Goal: Navigation & Orientation: Find specific page/section

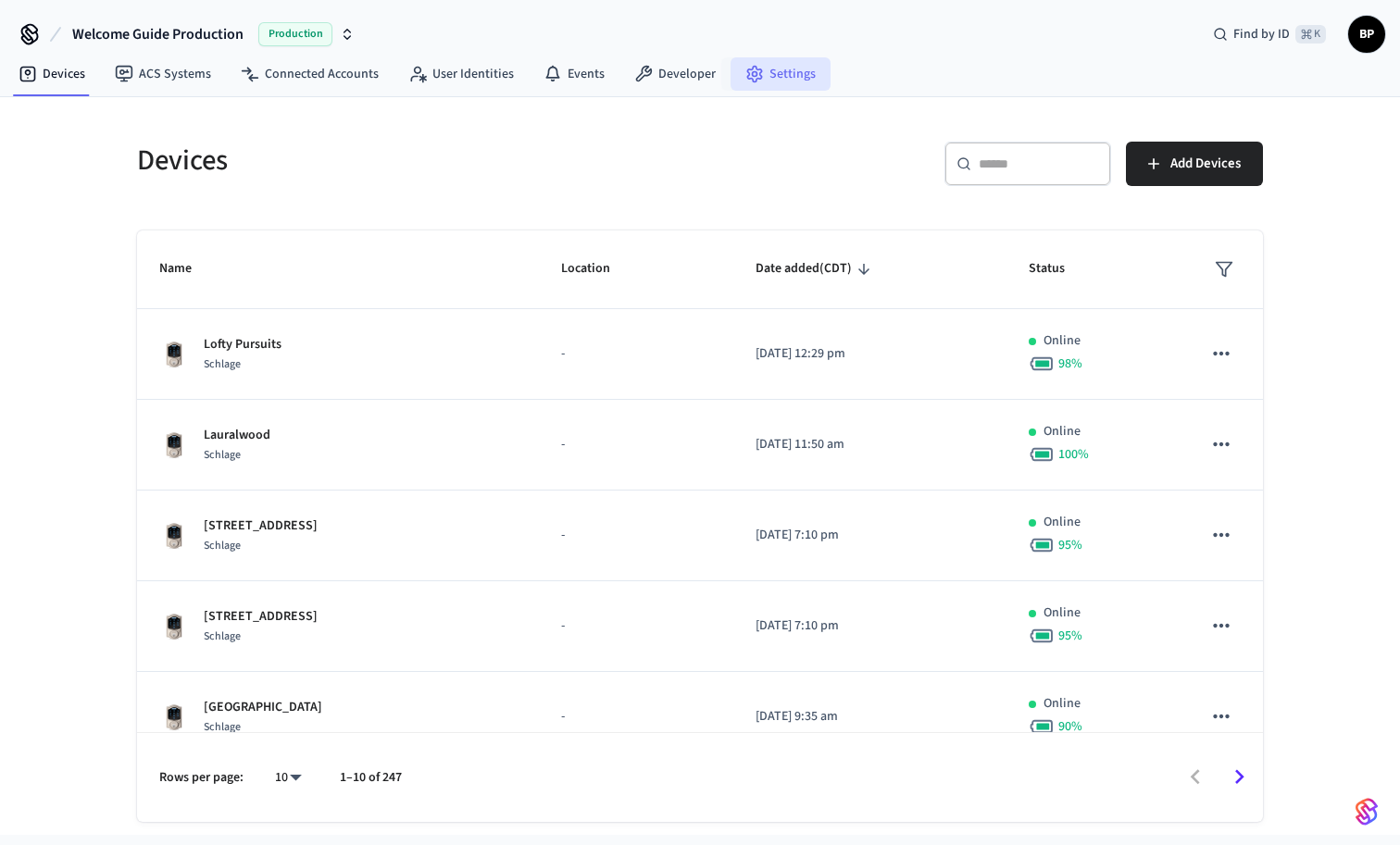
click at [790, 68] on link "Settings" at bounding box center [781, 74] width 100 height 33
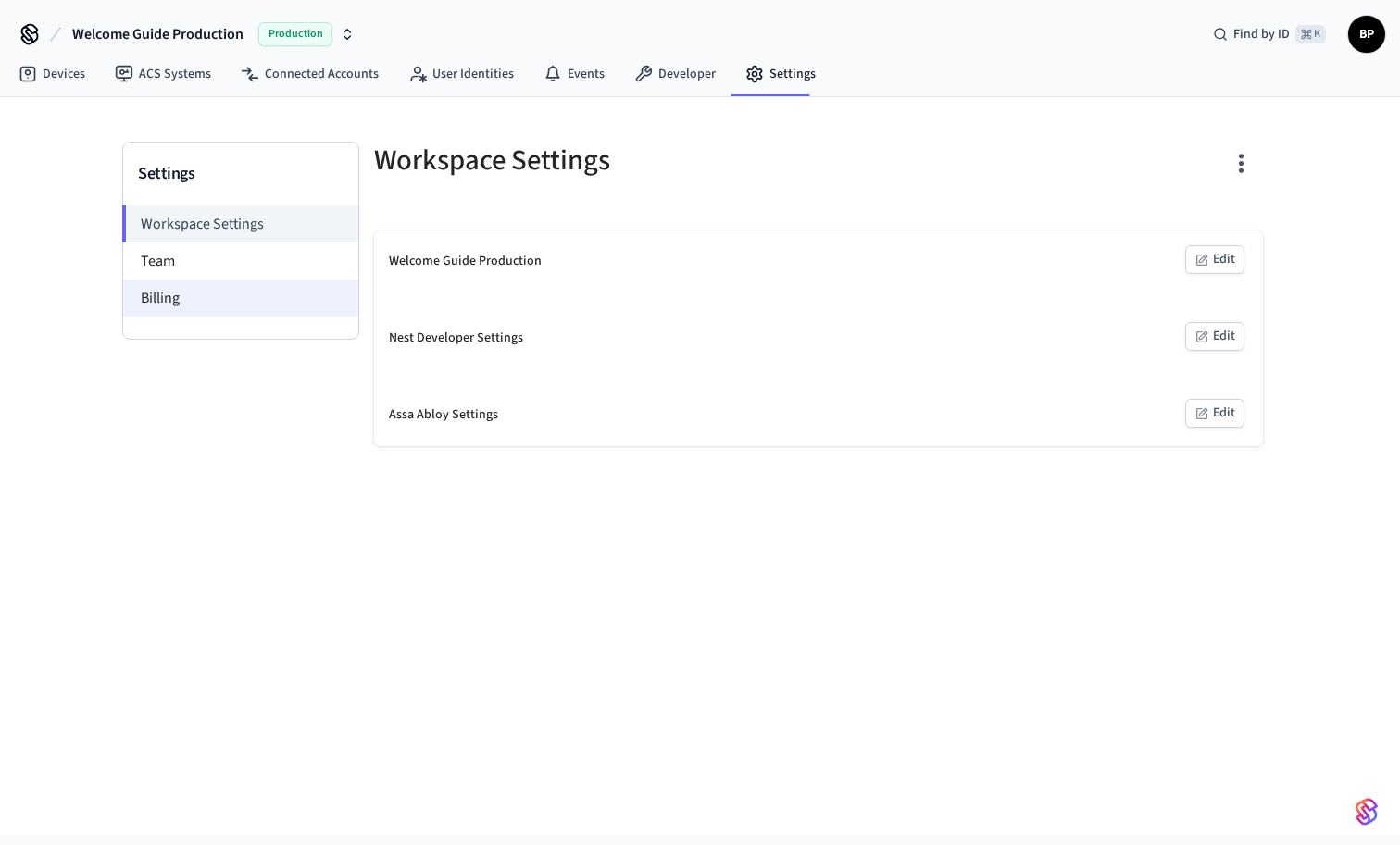
click at [234, 295] on li "Billing" at bounding box center [240, 297] width 236 height 37
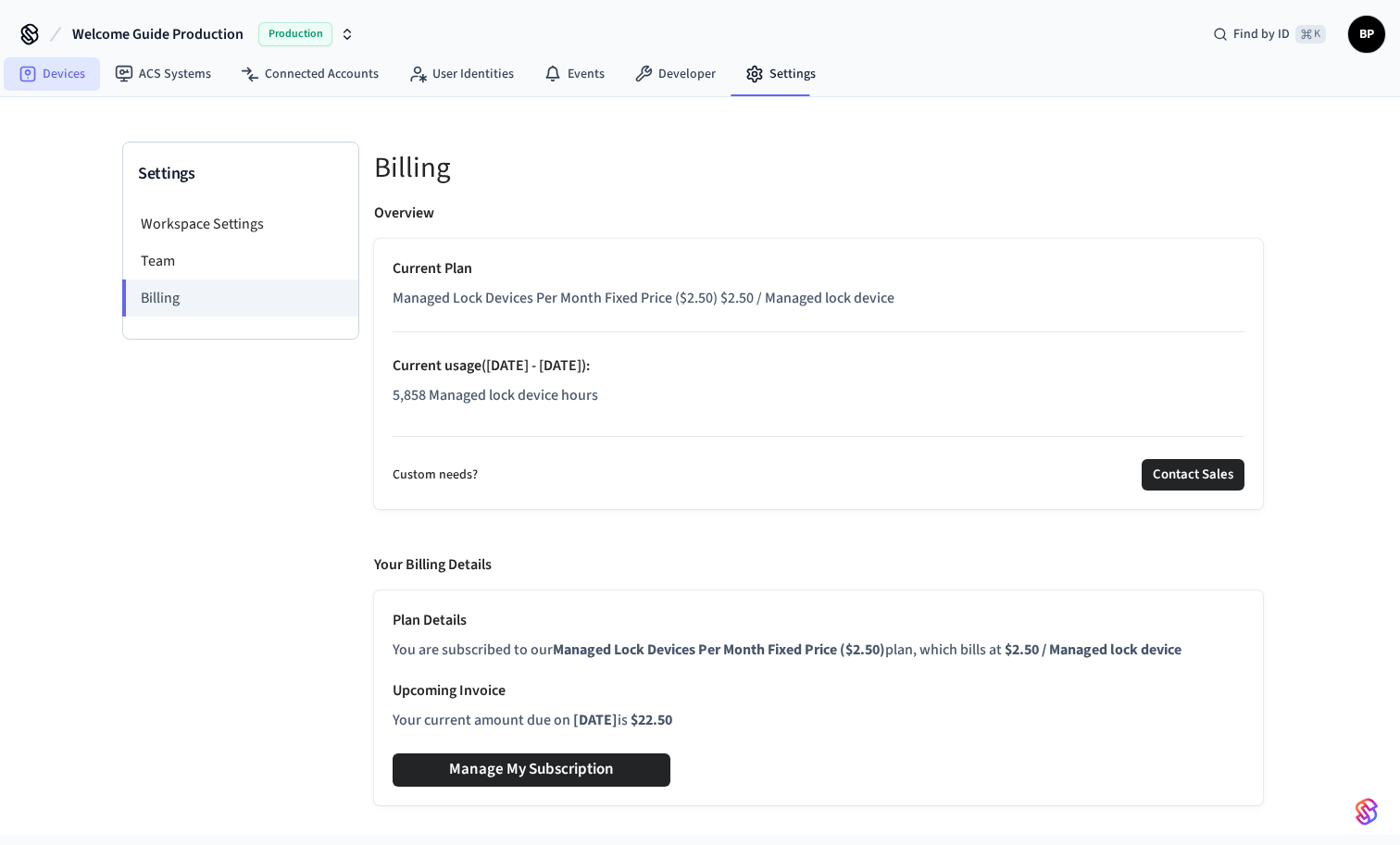
click at [70, 77] on link "Devices" at bounding box center [52, 74] width 97 height 33
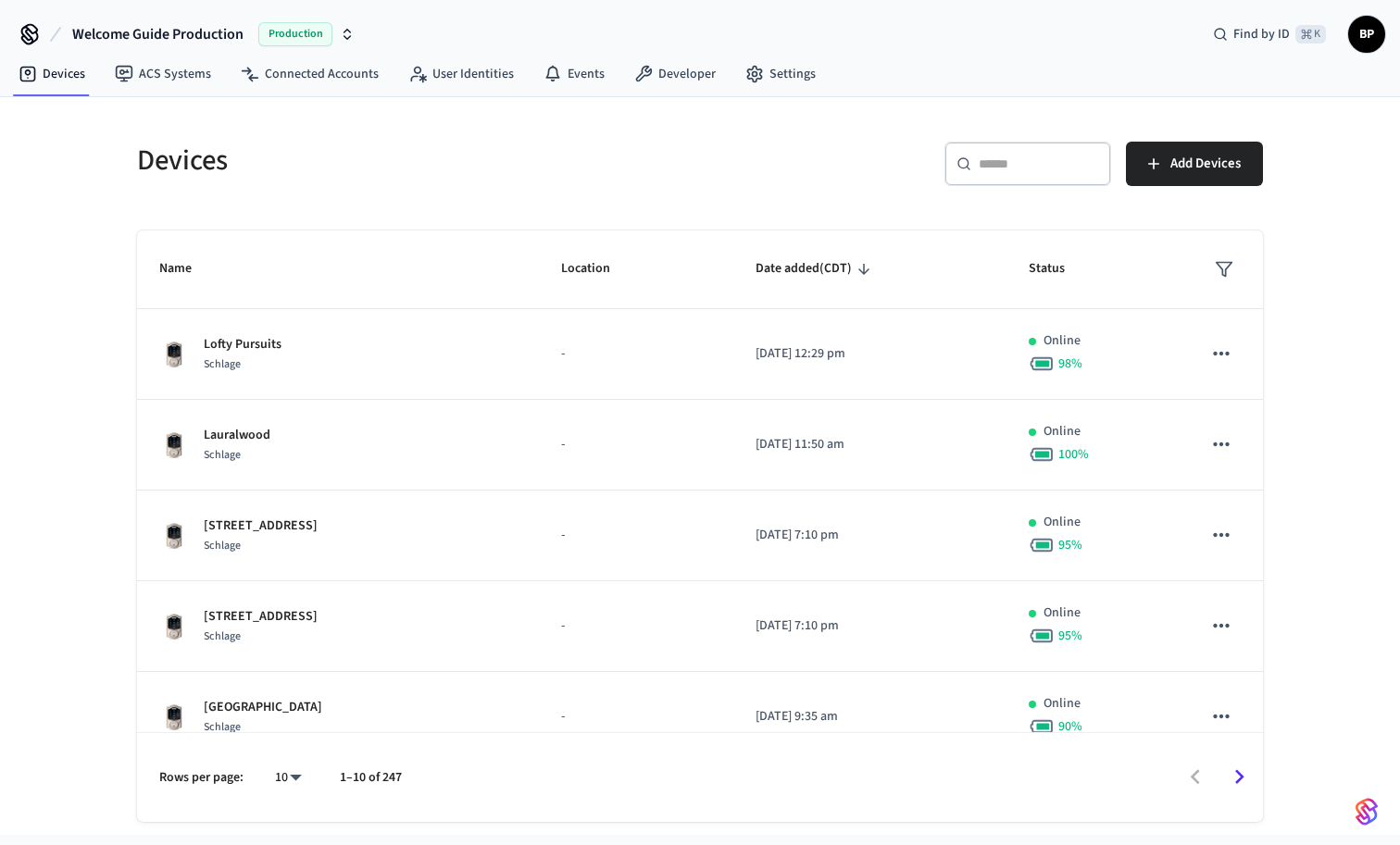
click at [105, 276] on div "Devices ​ ​ Add Devices Name Location Date added (CDT) Status Lofty Pursuits Sc…" at bounding box center [700, 467] width 1400 height 738
